Goal: Task Accomplishment & Management: Use online tool/utility

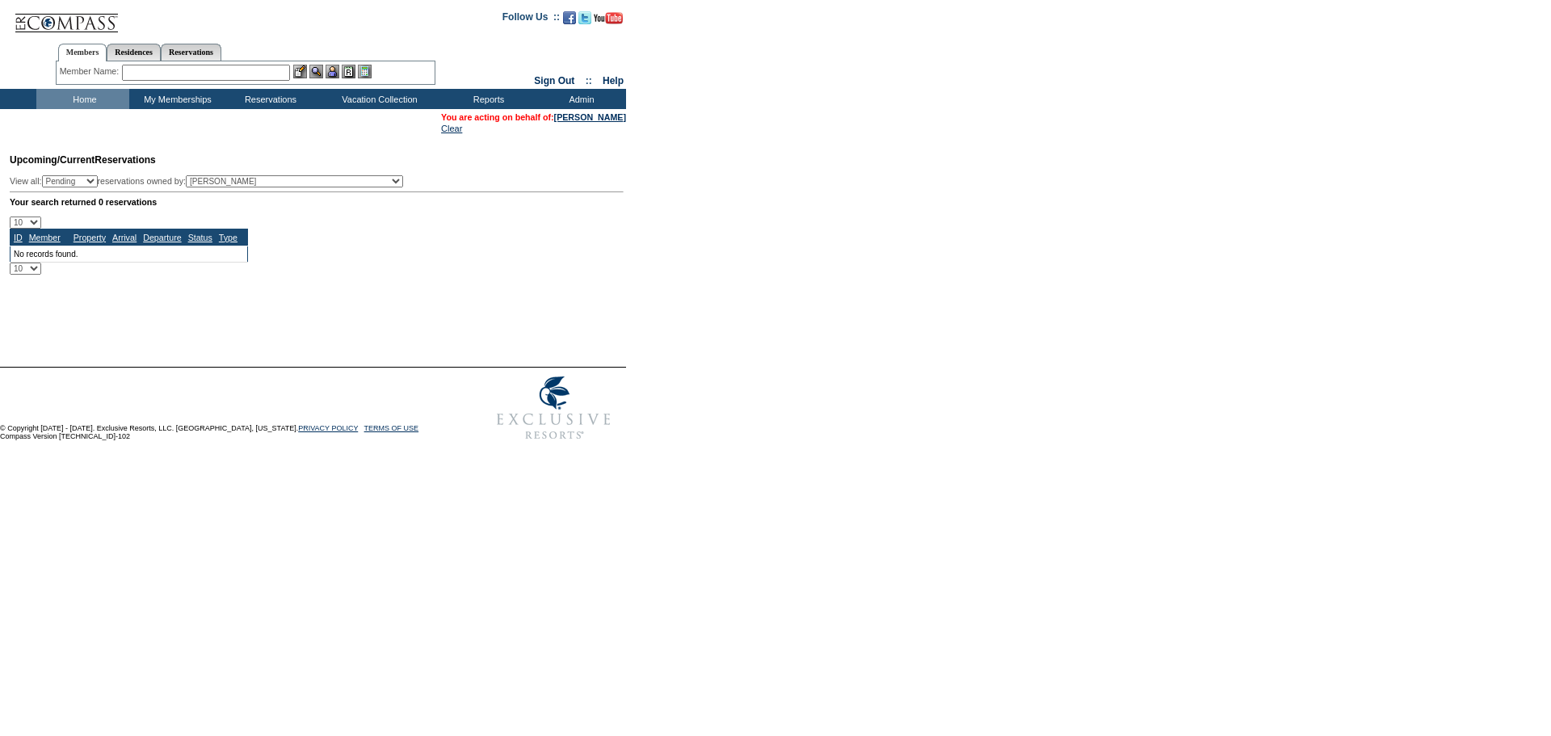
click at [246, 75] on input "text" at bounding box center [206, 73] width 168 height 16
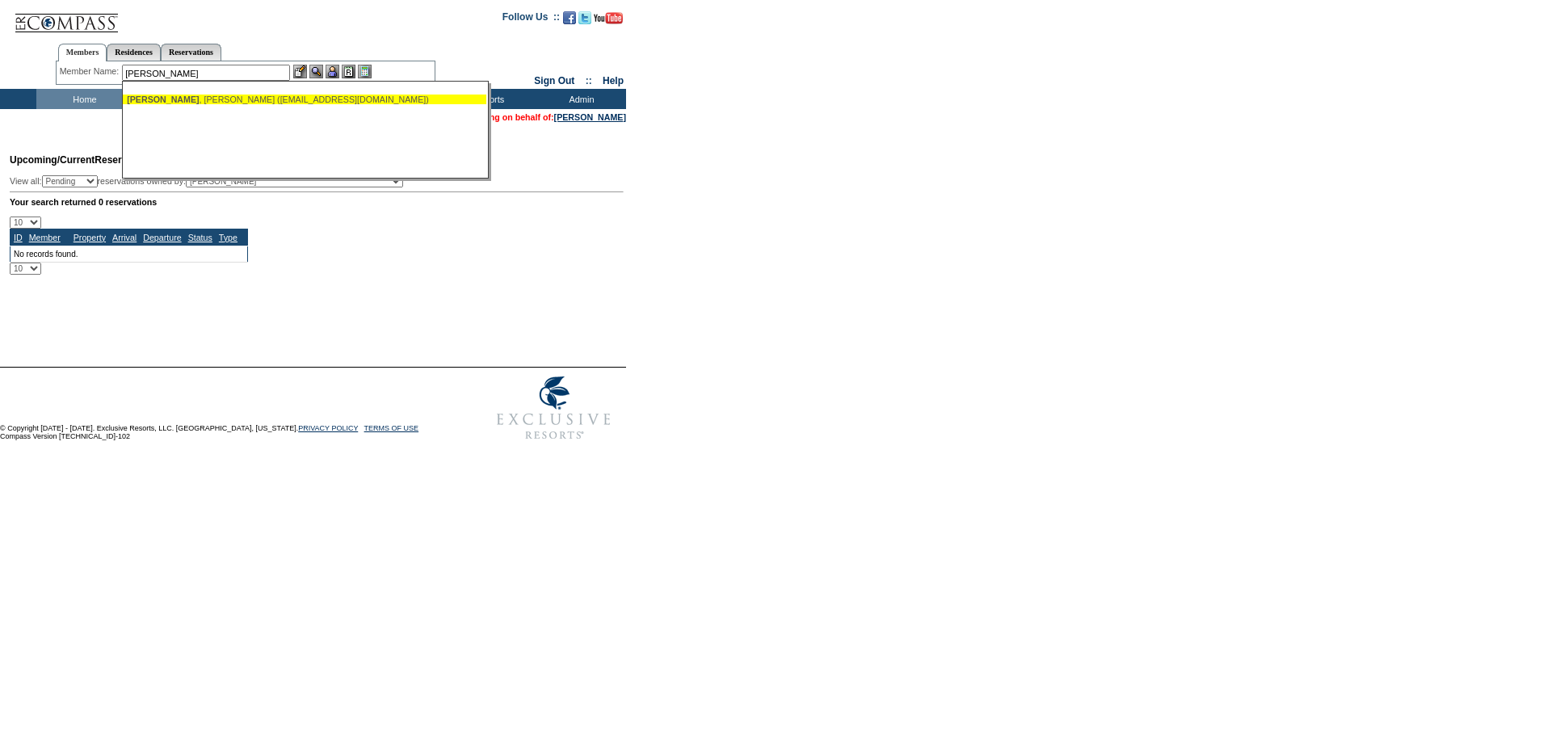
click at [269, 102] on div "[PERSON_NAME] ([EMAIL_ADDRESS][DOMAIN_NAME])" at bounding box center [304, 100] width 355 height 10
type input "[PERSON_NAME] ([EMAIL_ADDRESS][DOMAIN_NAME])"
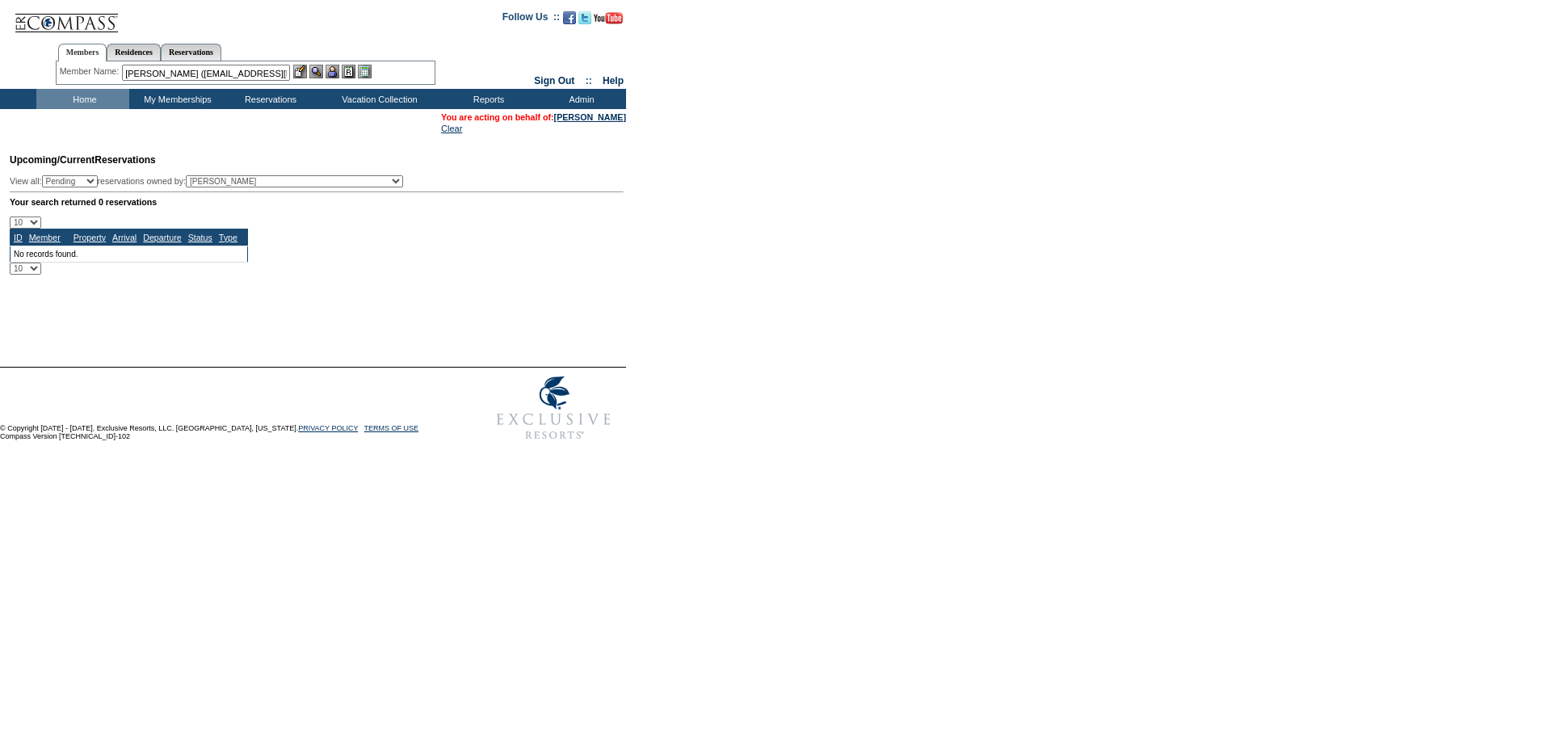
click at [337, 72] on img at bounding box center [333, 72] width 14 height 14
click at [319, 70] on img at bounding box center [316, 72] width 14 height 14
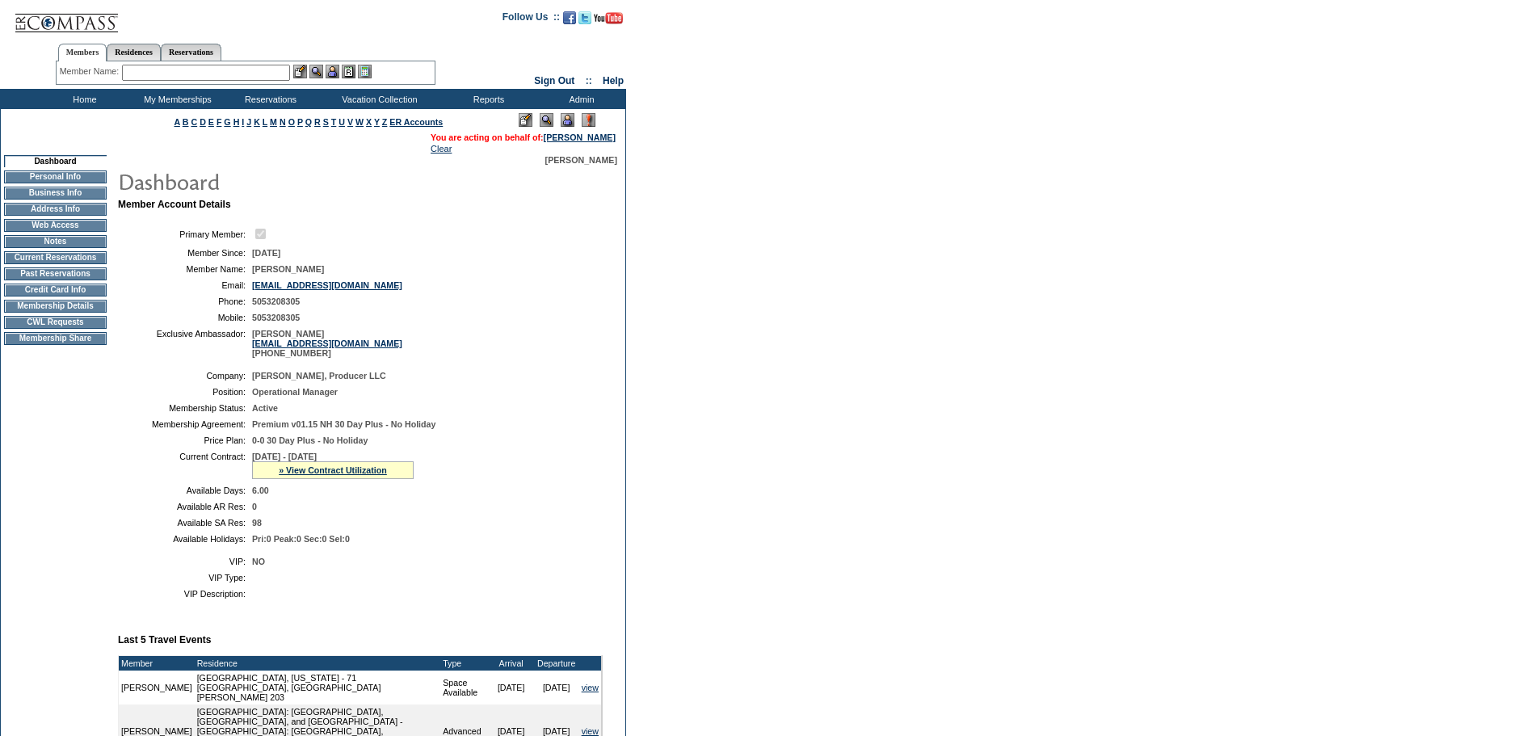
click at [834, 312] on form "Follow Us ::" at bounding box center [769, 652] width 1539 height 1305
click at [309, 475] on link "» View Contract Utilization" at bounding box center [333, 470] width 108 height 10
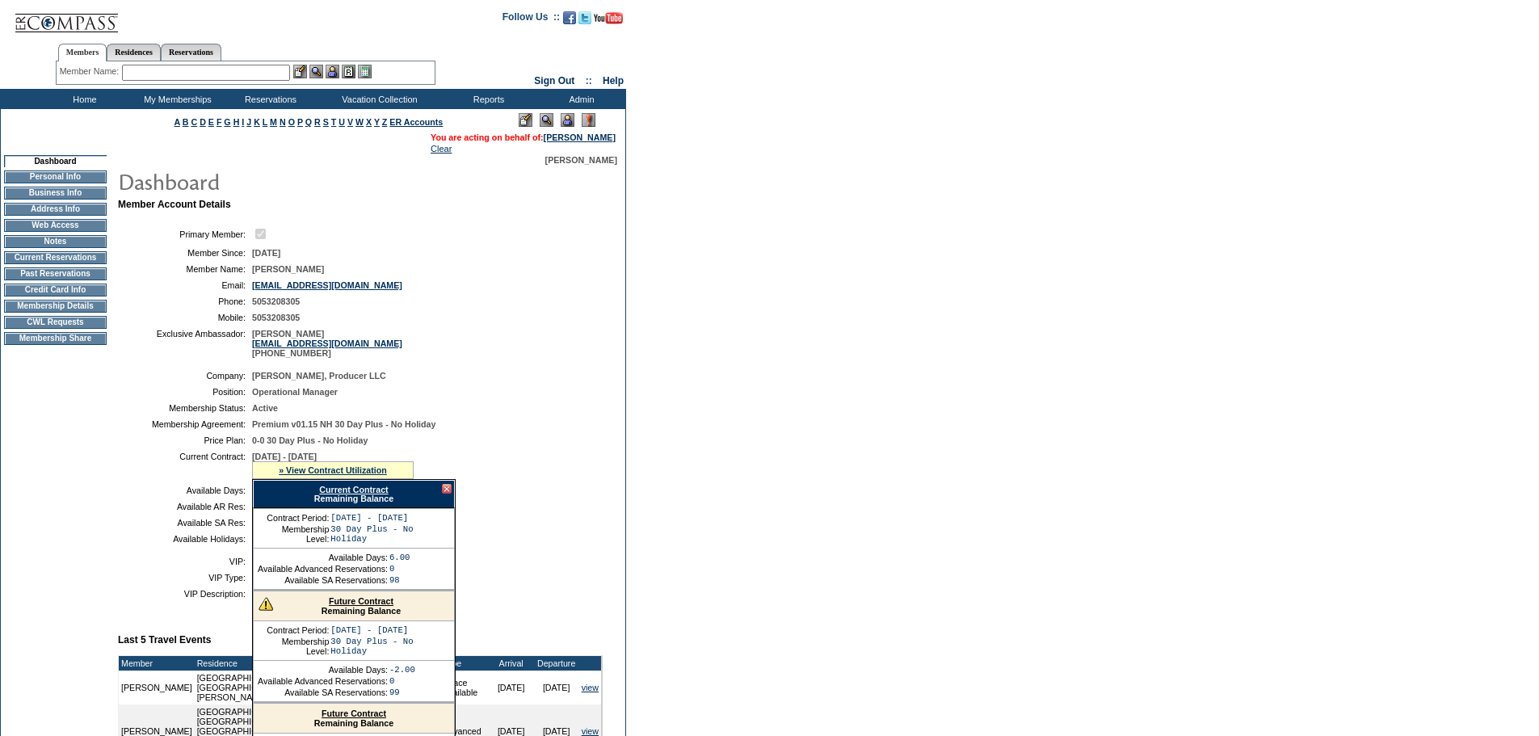
scroll to position [323, 0]
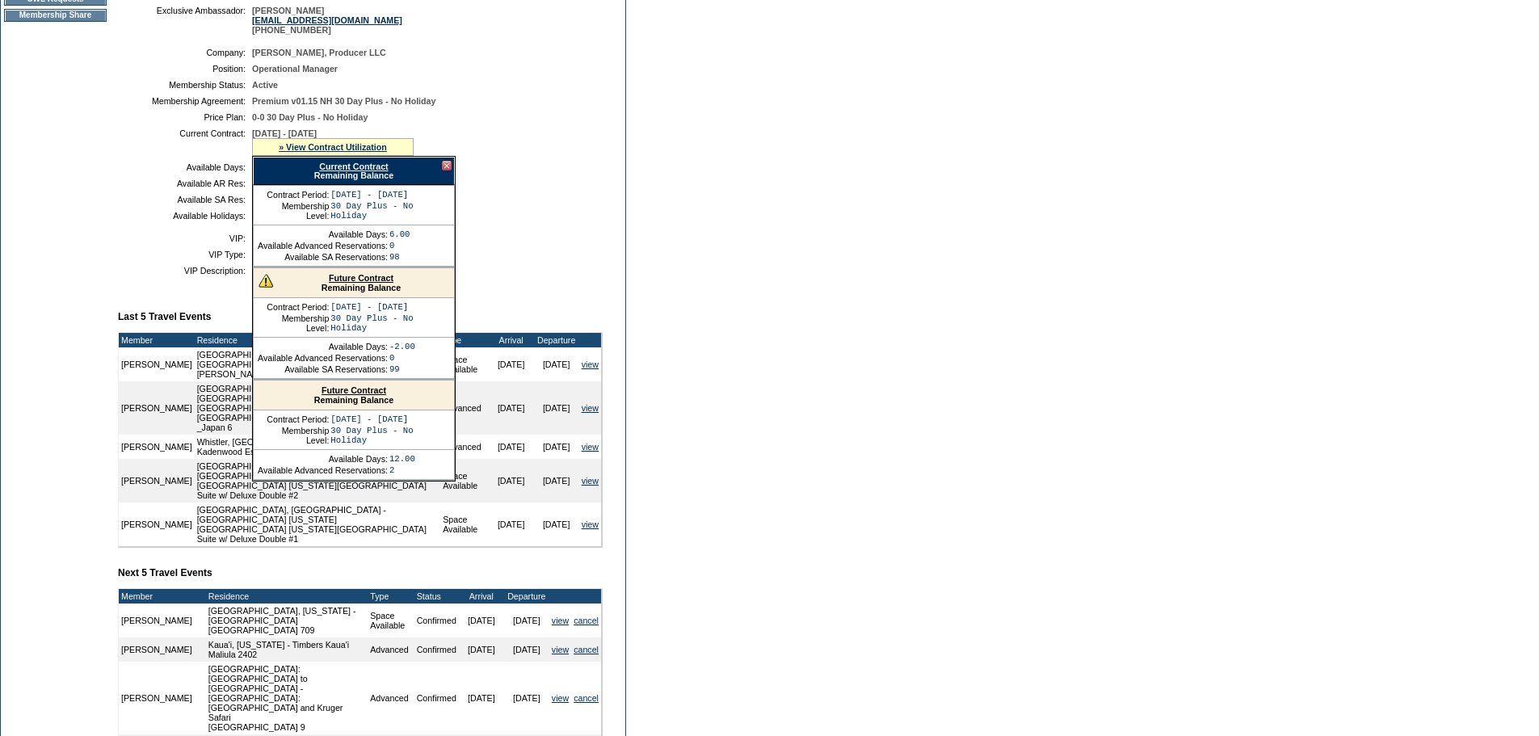
click at [760, 435] on form "Follow Us ::" at bounding box center [769, 329] width 1539 height 1305
click at [742, 384] on form "Follow Us ::" at bounding box center [769, 329] width 1539 height 1305
click at [647, 361] on form "Follow Us ::" at bounding box center [769, 329] width 1539 height 1305
click at [650, 359] on form "Follow Us ::" at bounding box center [769, 329] width 1539 height 1305
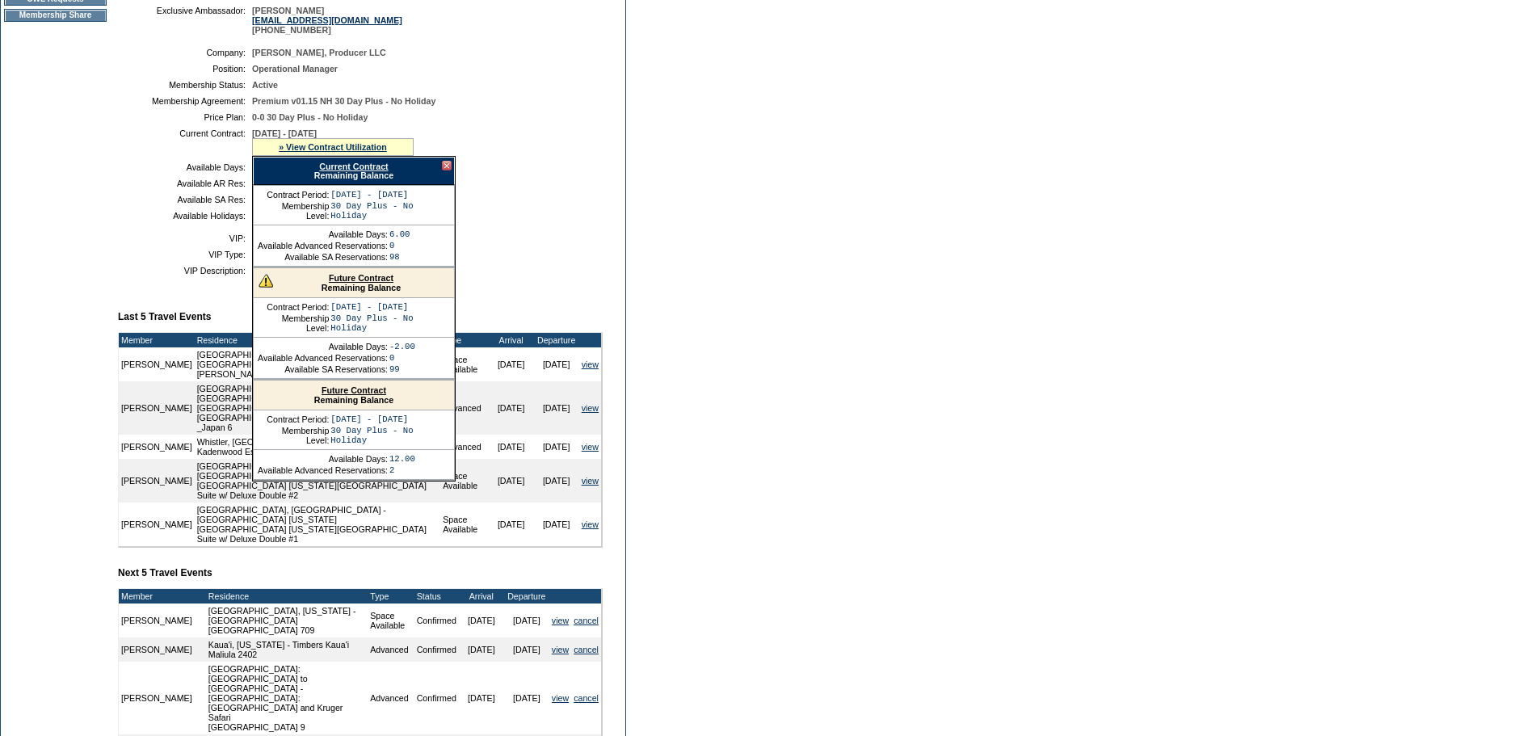
click at [625, 351] on table "A B C D E F G H I J K L M N O P Q R S T U V W X Y Z ER Accounts" at bounding box center [313, 343] width 626 height 1115
click at [338, 395] on link "Future Contract" at bounding box center [354, 390] width 65 height 10
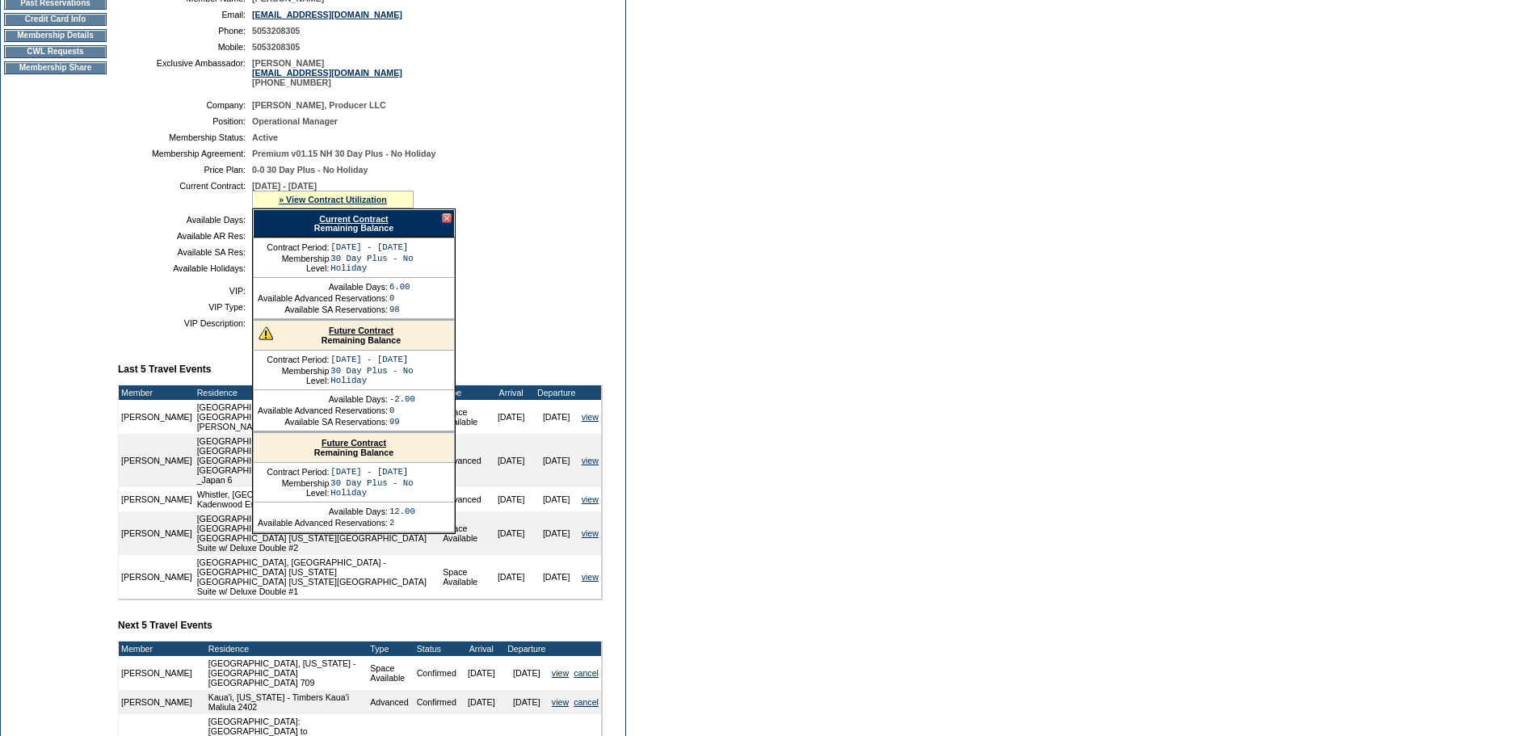
scroll to position [242, 0]
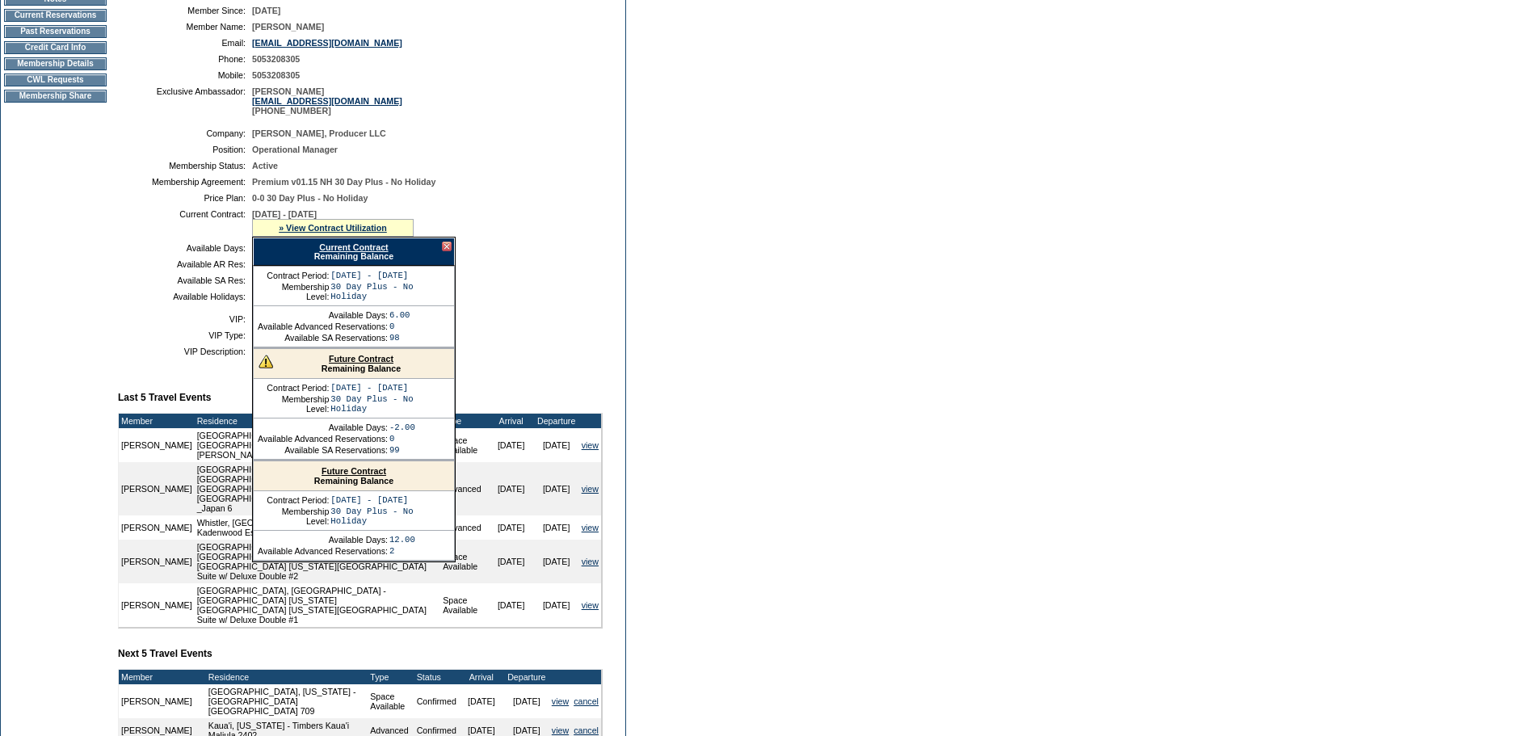
click at [840, 324] on form "Follow Us ::" at bounding box center [769, 410] width 1539 height 1305
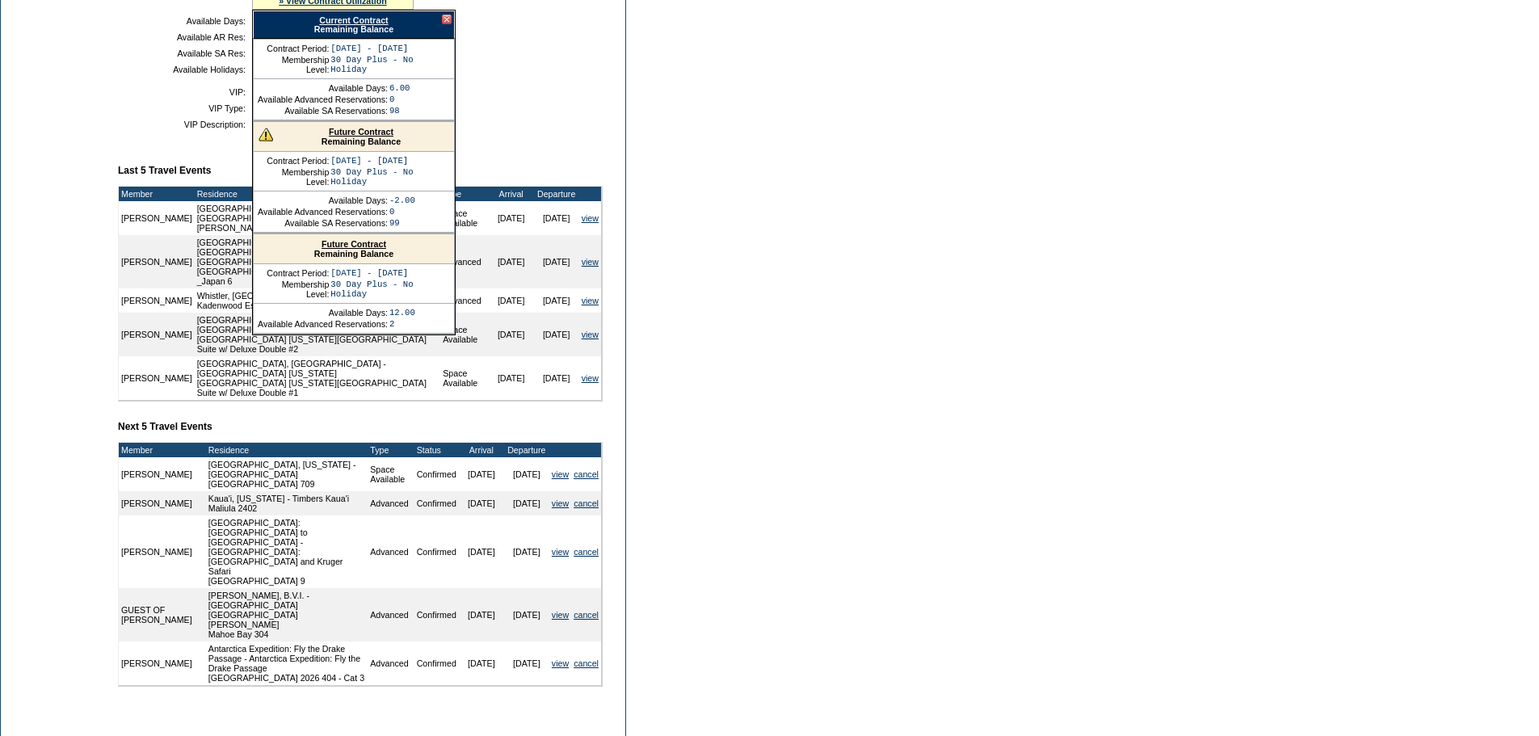
scroll to position [324, 0]
